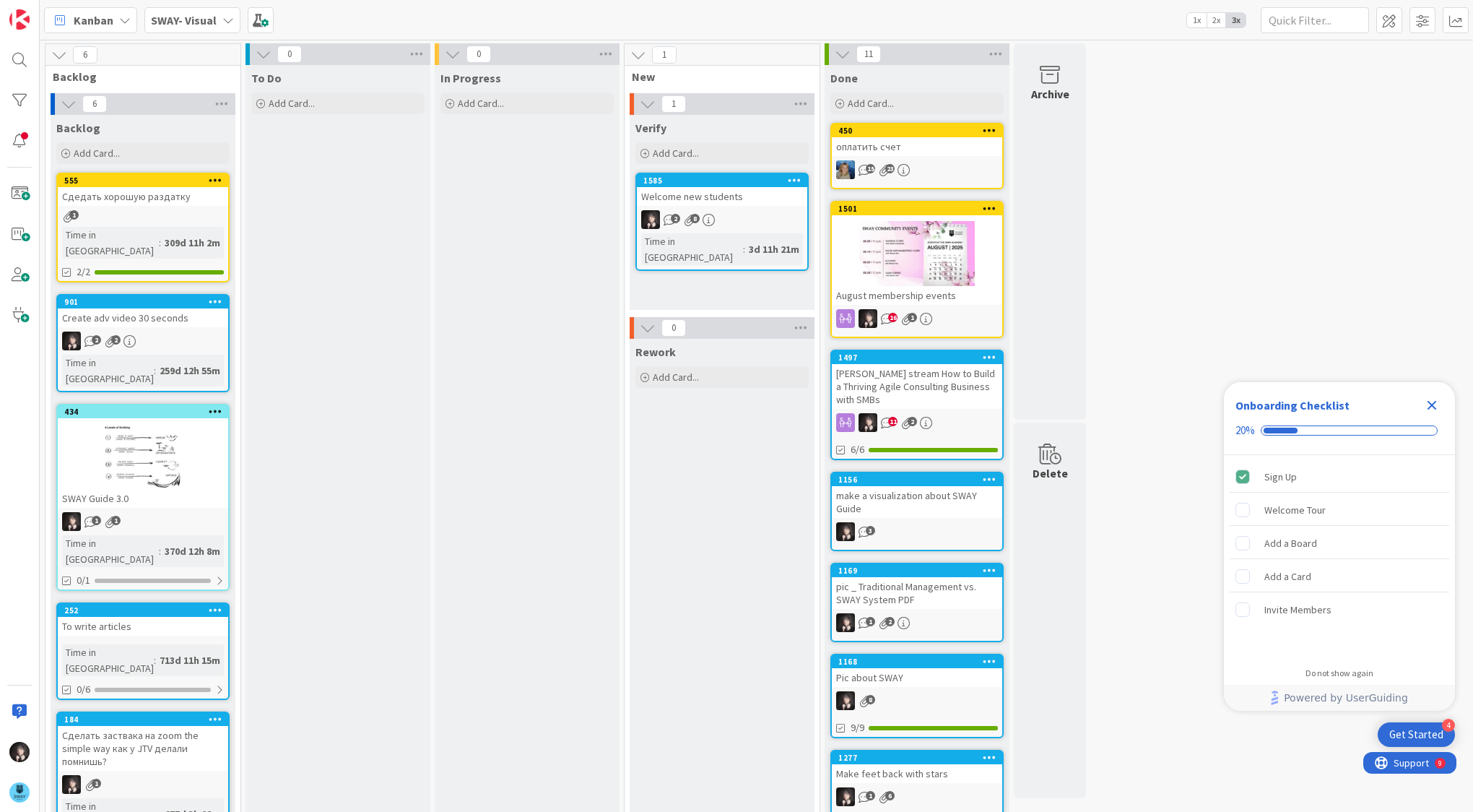
click at [185, 20] on b "SWAY- Visual" at bounding box center [184, 19] width 66 height 14
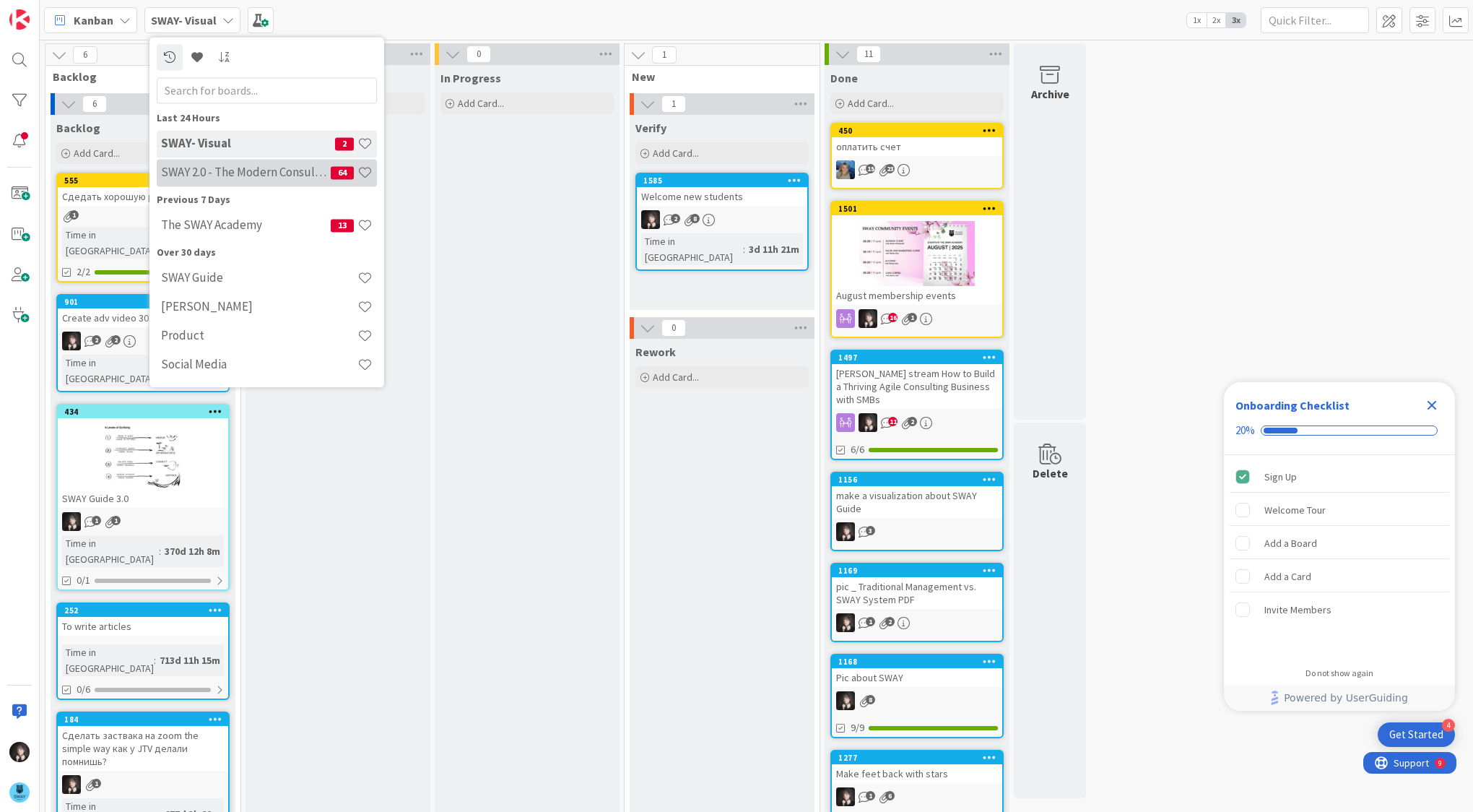
click at [200, 180] on div "SWAY 2.0 - The Modern Consulting Blueprint 64" at bounding box center [267, 172] width 221 height 28
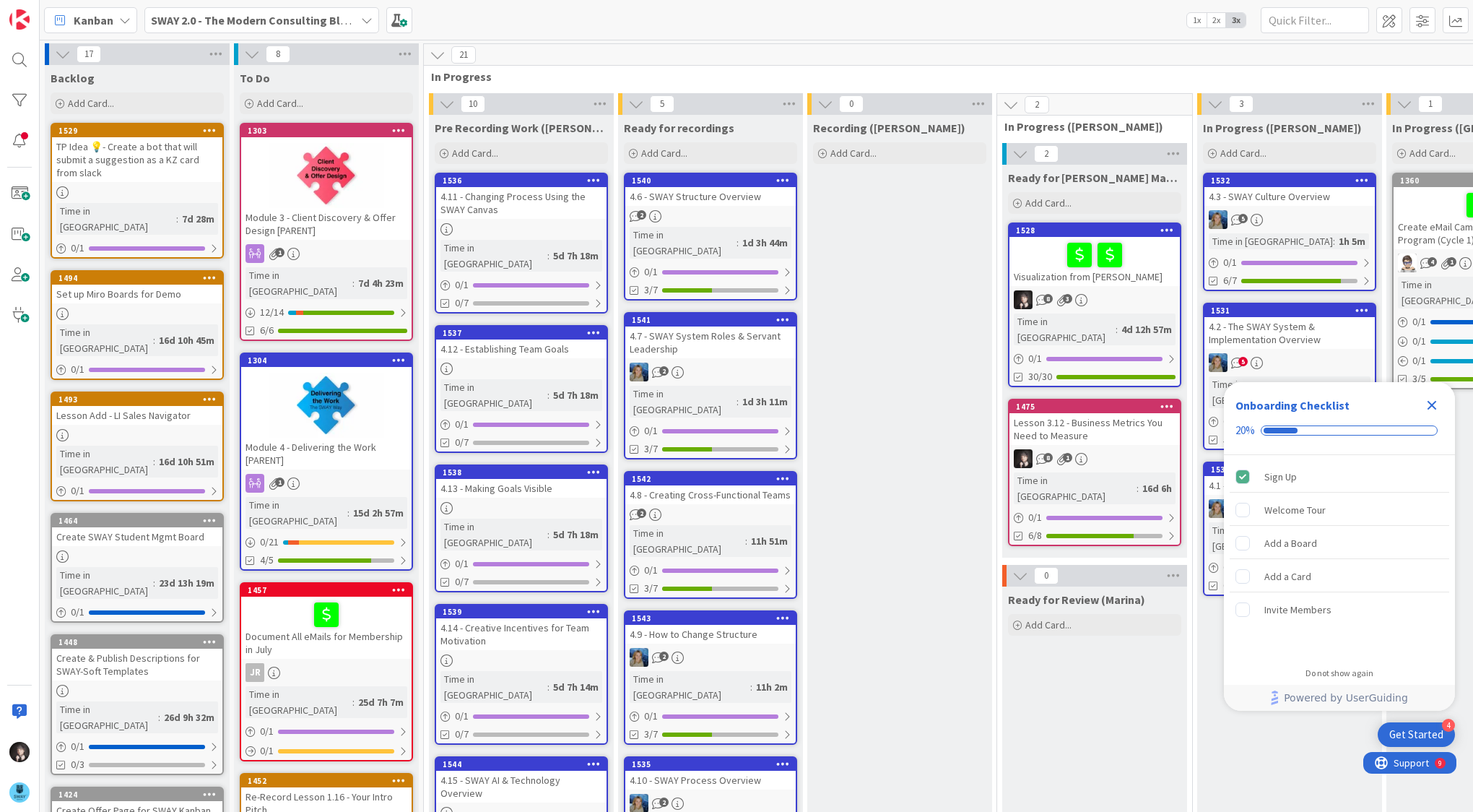
click at [1059, 274] on div "Visualization from [PERSON_NAME]" at bounding box center [1095, 262] width 170 height 49
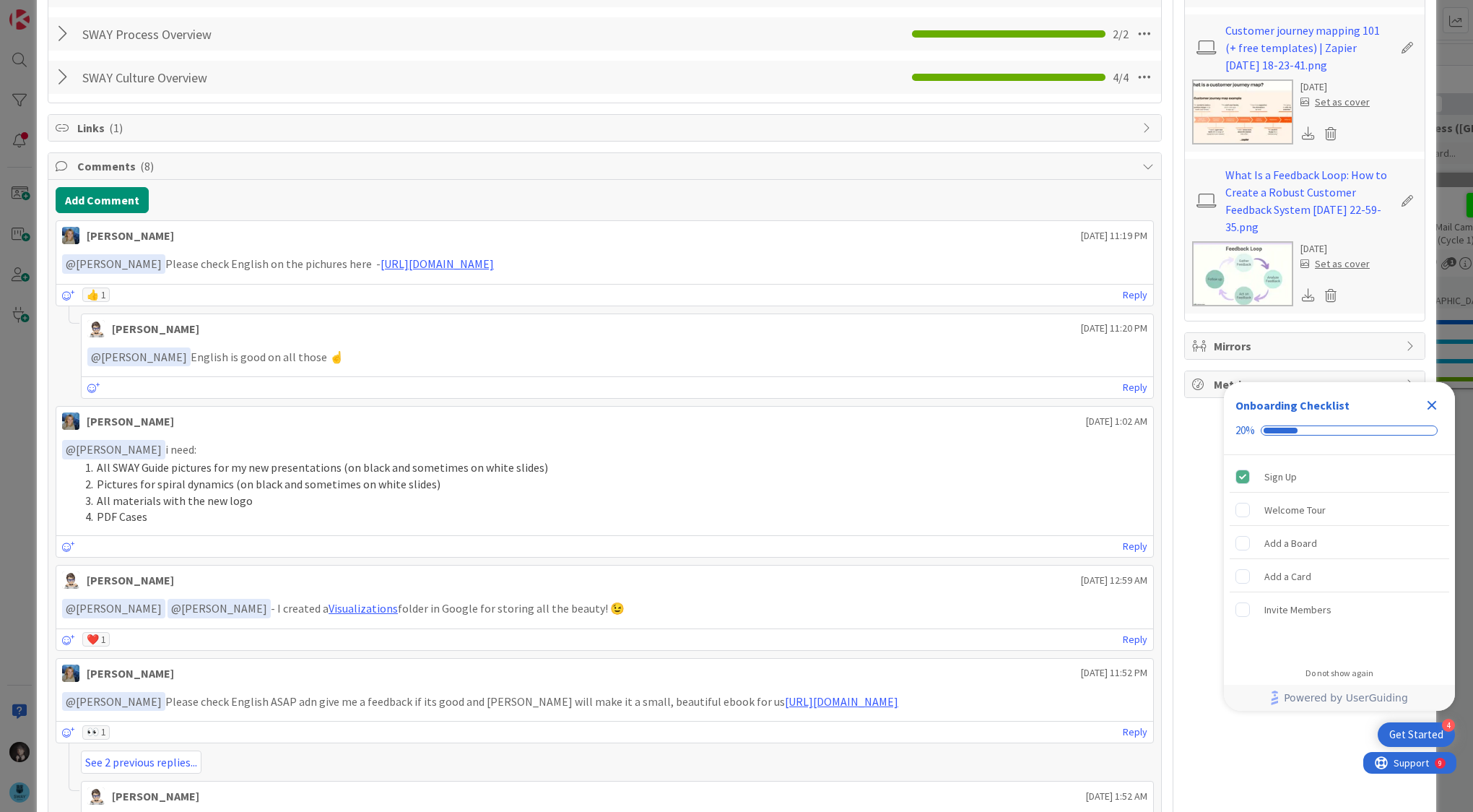
scroll to position [437, 0]
click at [111, 191] on button "Add Comment" at bounding box center [102, 201] width 93 height 26
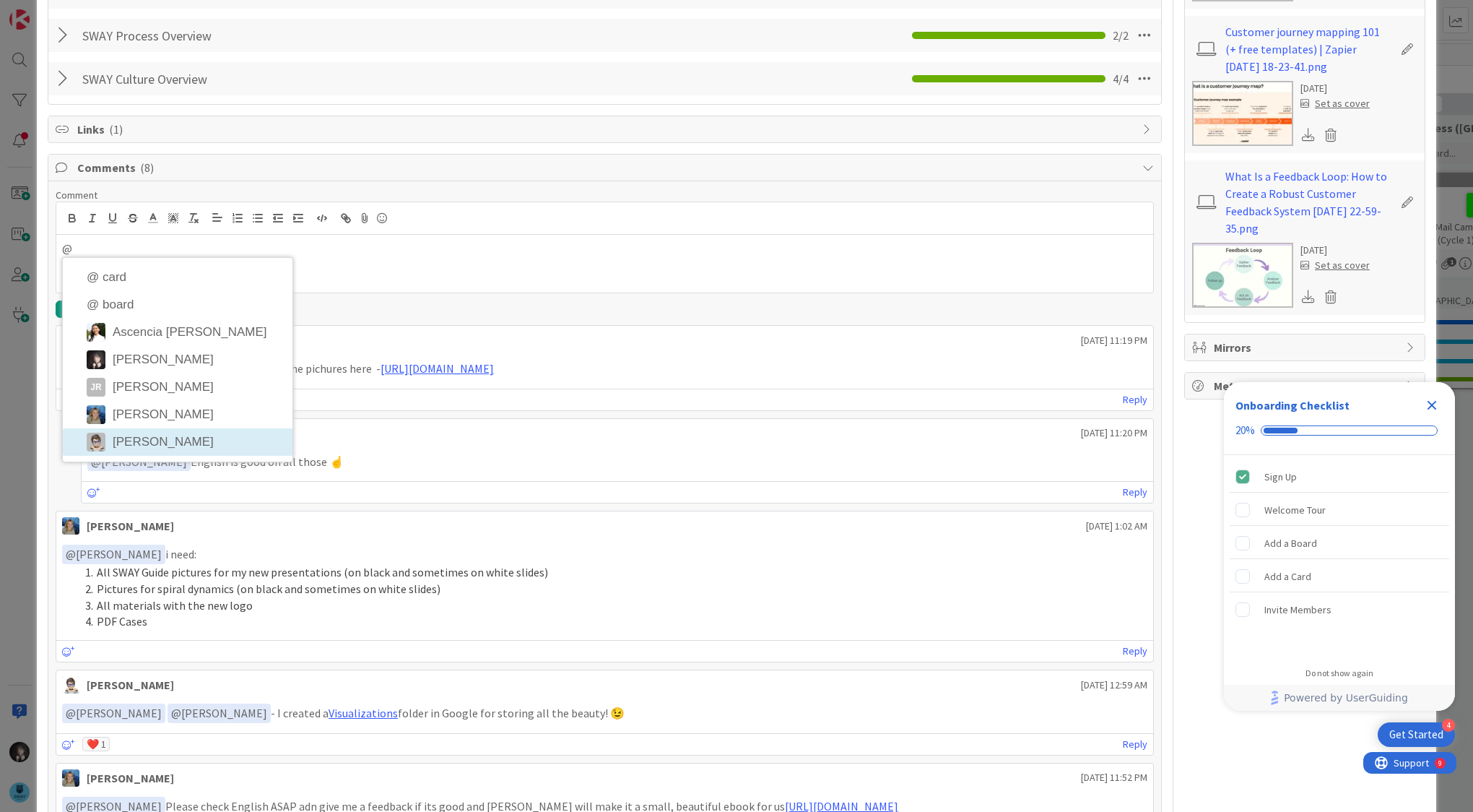
click at [143, 431] on li "[PERSON_NAME]" at bounding box center [177, 442] width 230 height 28
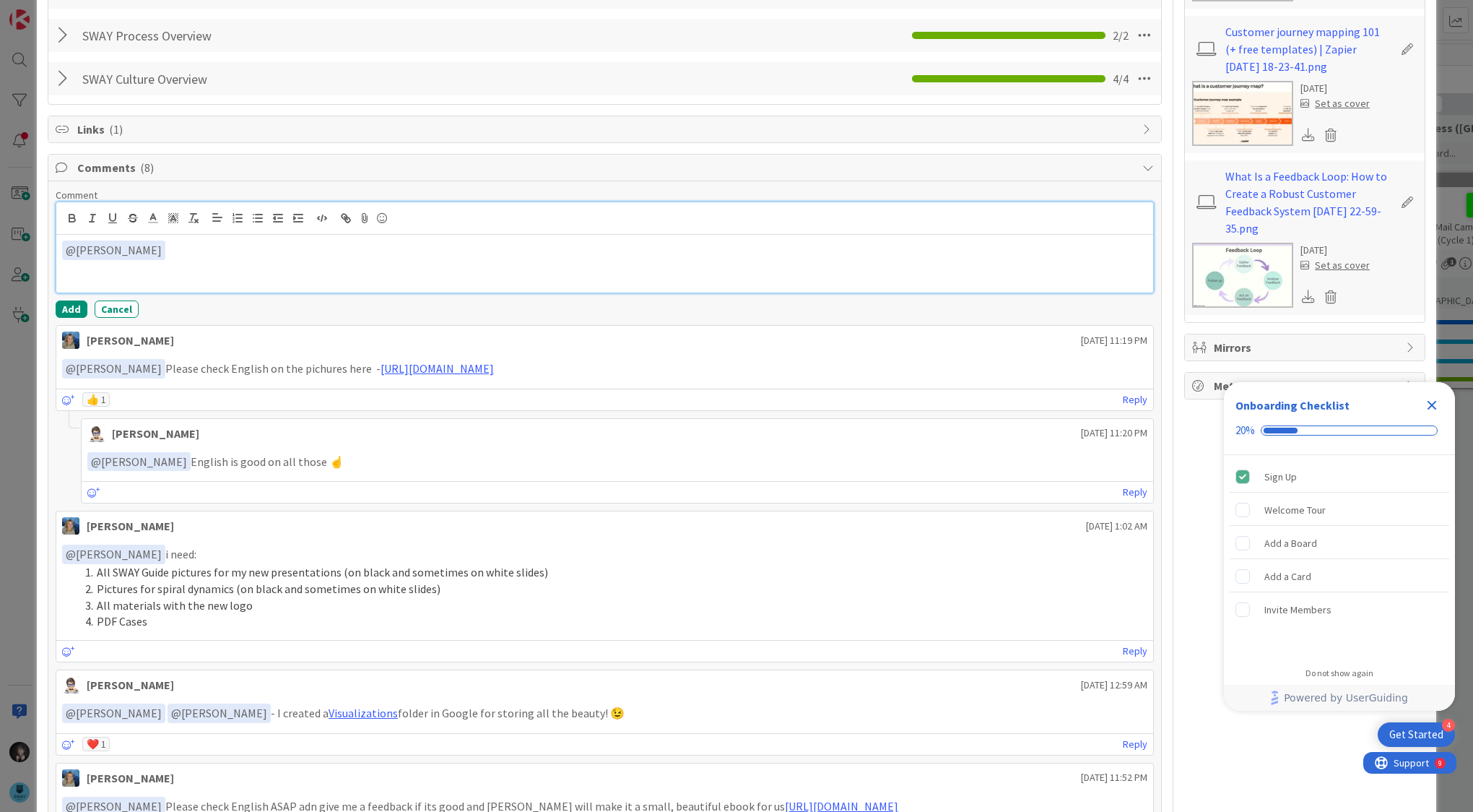
click at [176, 244] on p "﻿ @ [PERSON_NAME] ﻿" at bounding box center [605, 250] width 1086 height 19
click at [408, 245] on p "﻿ @ [PERSON_NAME] ﻿ Hi! A Collection of SWAY Success Stories is done!" at bounding box center [605, 250] width 1086 height 19
click at [377, 212] on icon at bounding box center [381, 218] width 17 height 20
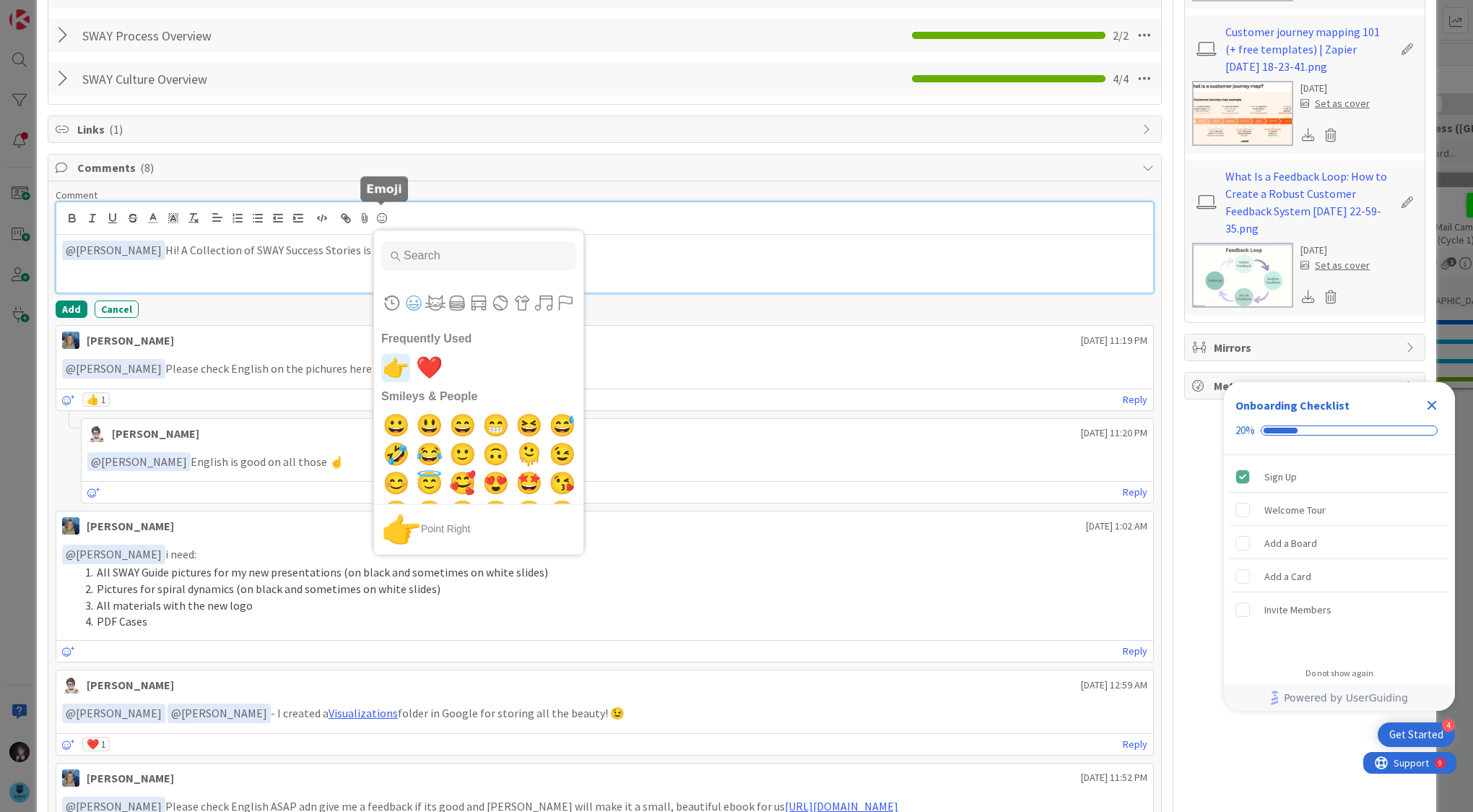
click at [391, 372] on span "👉" at bounding box center [396, 367] width 34 height 29
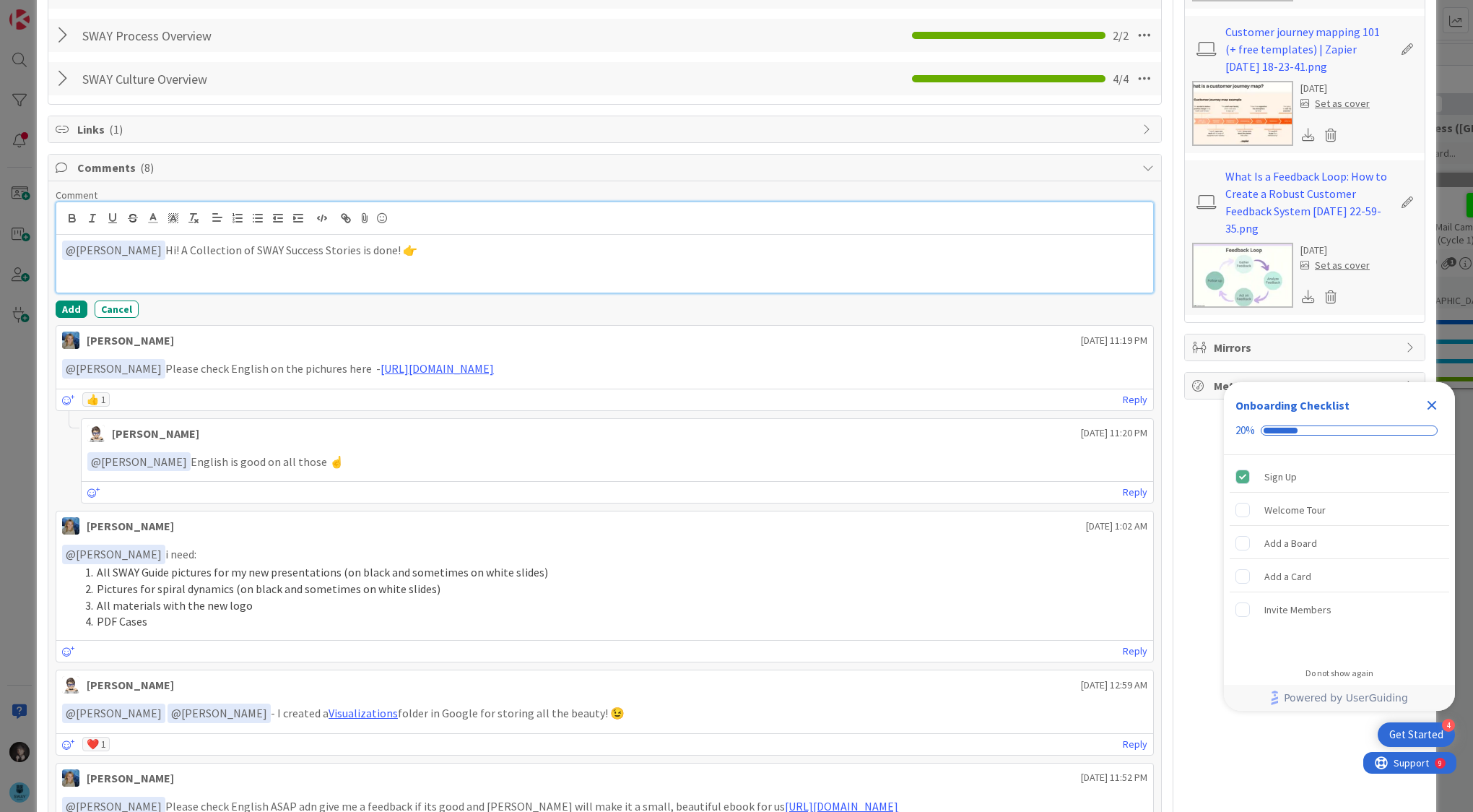
click at [459, 251] on p "﻿ @ [PERSON_NAME] ﻿ Hi! A Collection of SWAY Success Stories is done! 👉" at bounding box center [605, 250] width 1086 height 19
click at [156, 245] on p "﻿ @ [PERSON_NAME] ﻿ Hi! A Collection of SWAY Success Stories is done! 👉" at bounding box center [605, 250] width 1086 height 19
click at [333, 246] on p "﻿ @ [PERSON_NAME] ﻿ Hi! "A Collection of SWAY Success Stories is done! 👉" at bounding box center [605, 250] width 1086 height 19
click at [406, 247] on p "﻿ @ [PERSON_NAME] ﻿ Hi! "A Collection of SWAY Success Stories" is done! 👉" at bounding box center [605, 250] width 1086 height 19
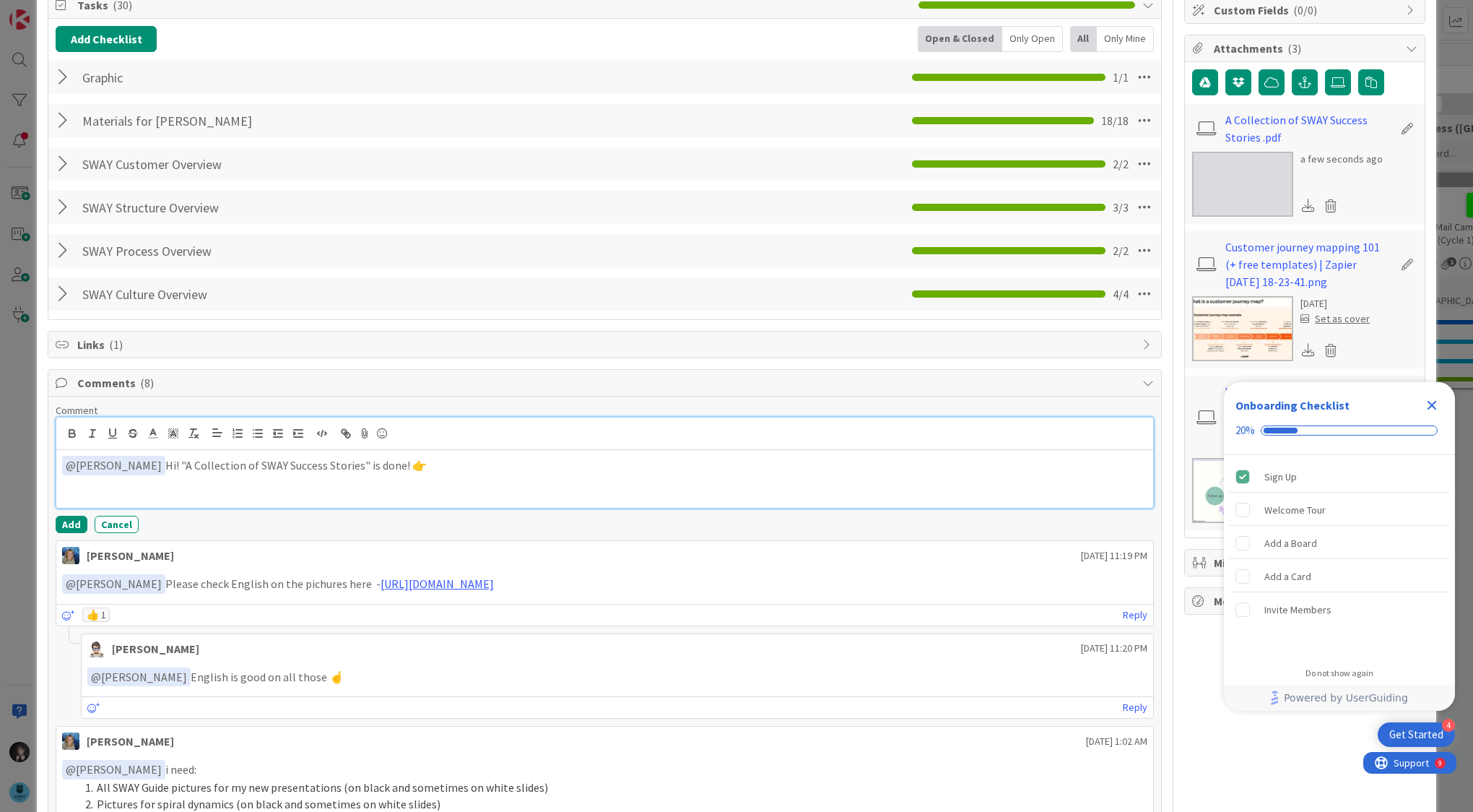
scroll to position [221, 0]
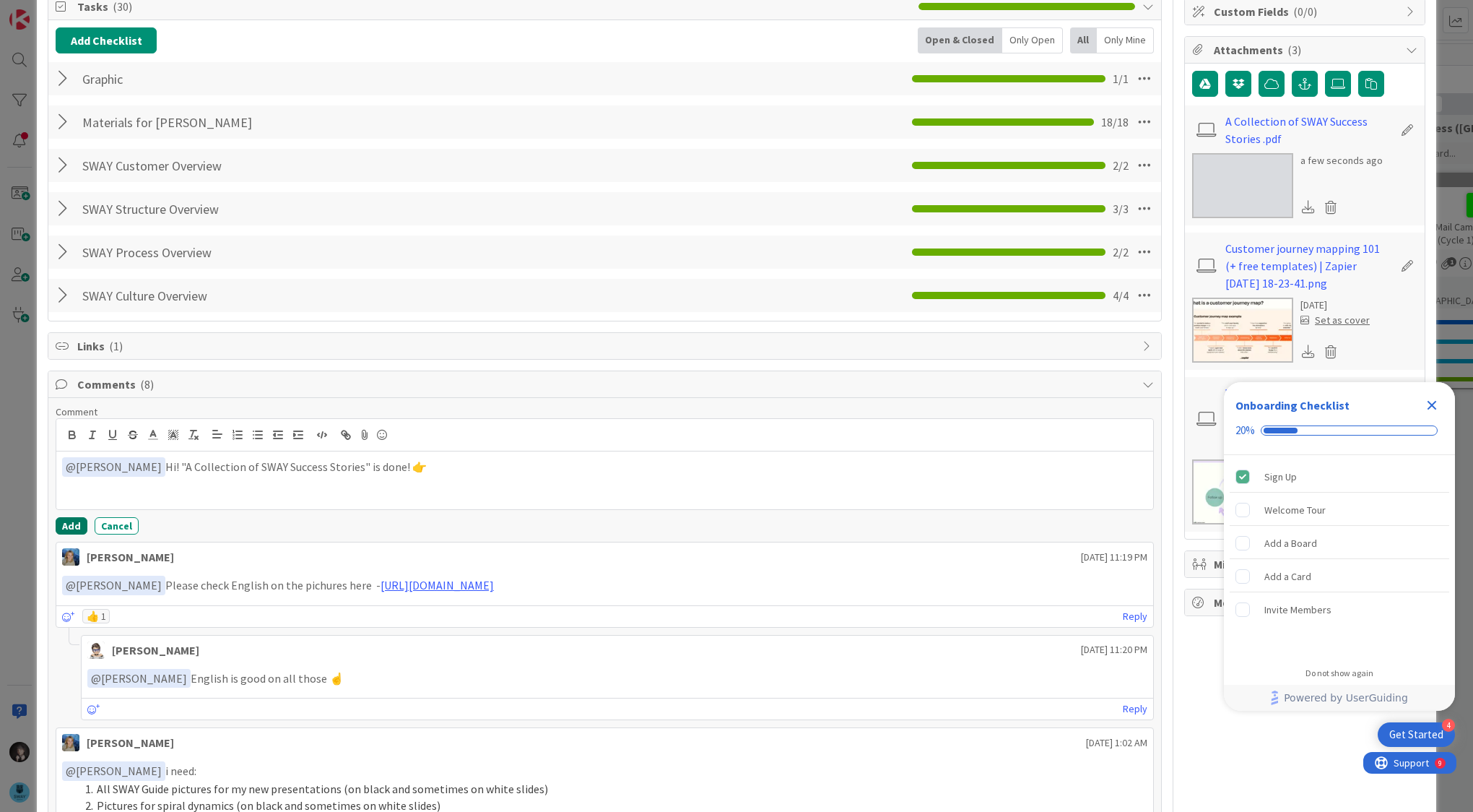
click at [70, 524] on button "Add" at bounding box center [71, 526] width 31 height 17
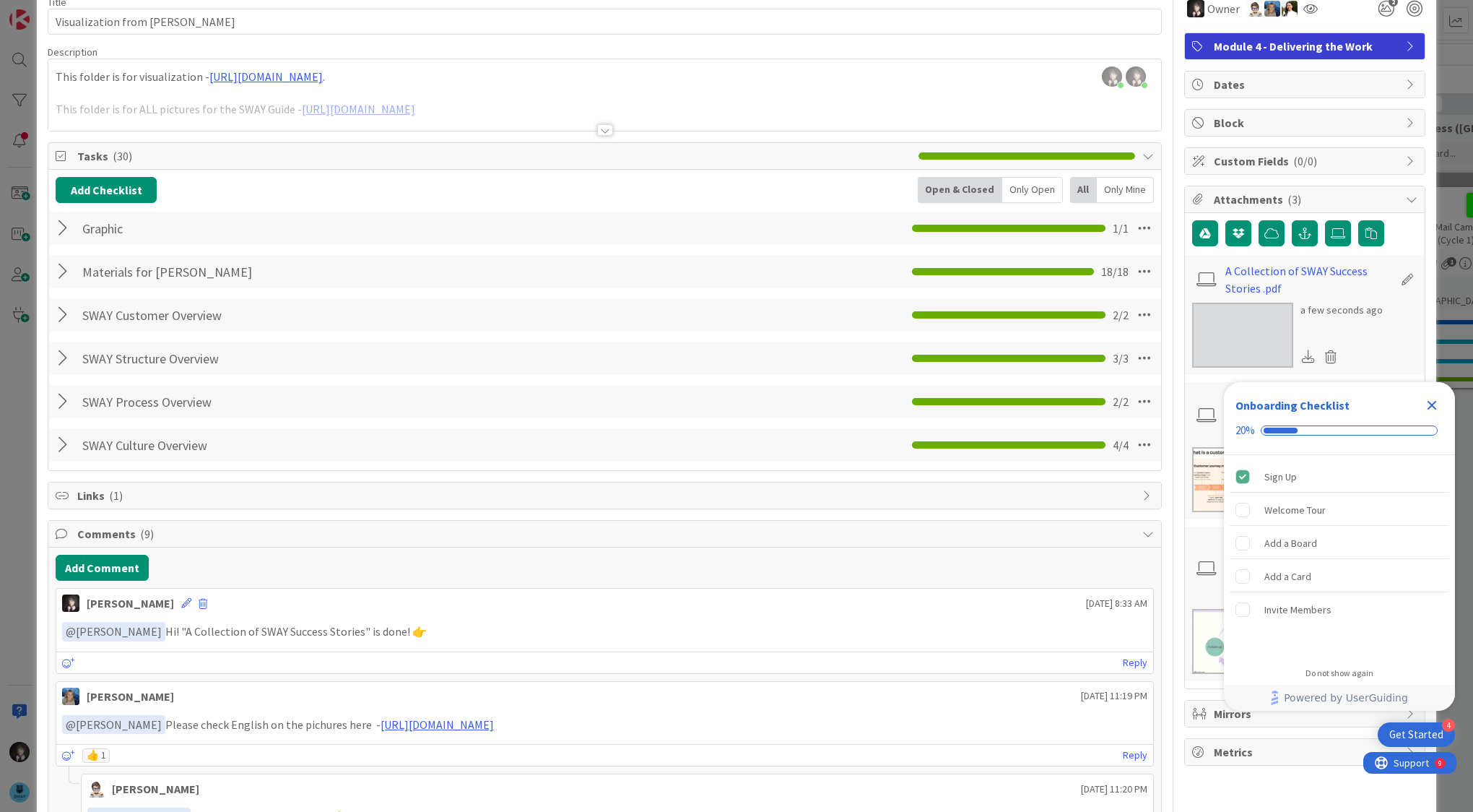
scroll to position [0, 0]
